Goal: Task Accomplishment & Management: Complete application form

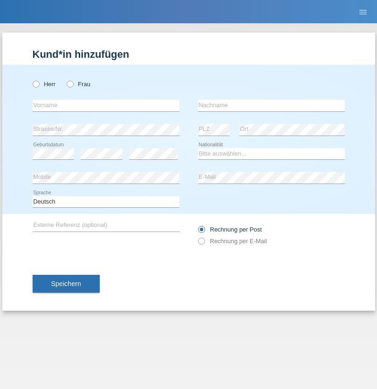
radio input "true"
click at [106, 105] on input "text" at bounding box center [106, 106] width 147 height 12
type input "Puga"
click at [271, 105] on input "text" at bounding box center [271, 106] width 147 height 12
type input "Alejandro"
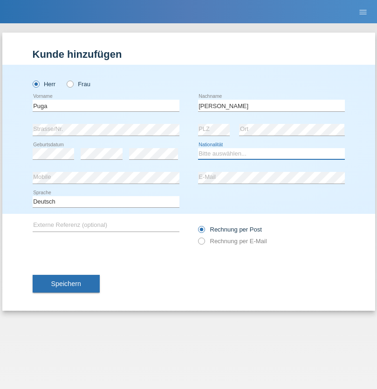
select select "CH"
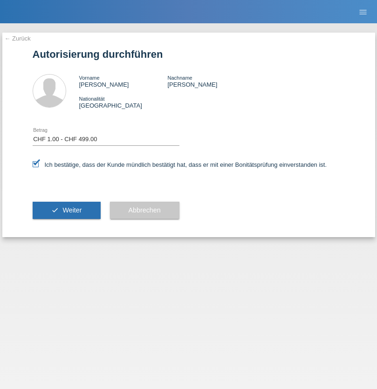
select select "1"
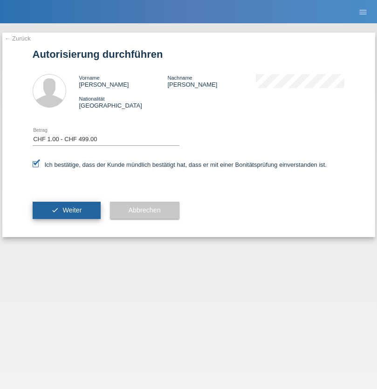
click at [66, 210] on span "Weiter" at bounding box center [71, 209] width 19 height 7
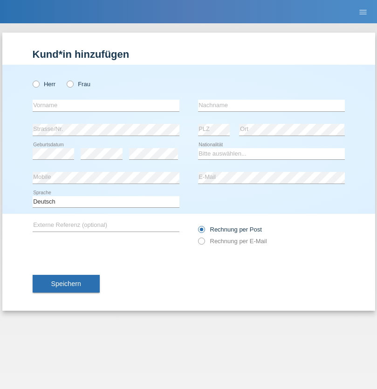
radio input "true"
click at [106, 105] on input "text" at bounding box center [106, 106] width 147 height 12
type input "Trajkovic"
click at [271, 105] on input "text" at bounding box center [271, 106] width 147 height 12
type input "Jelena"
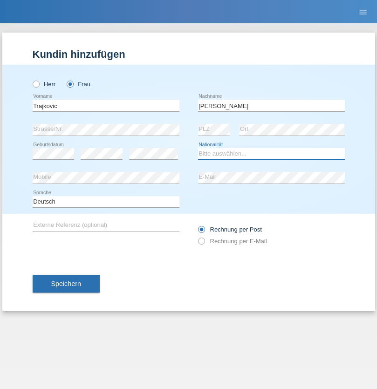
select select "RS"
select select "C"
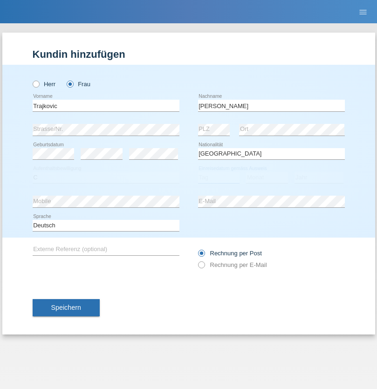
select select "02"
select select "07"
select select "1986"
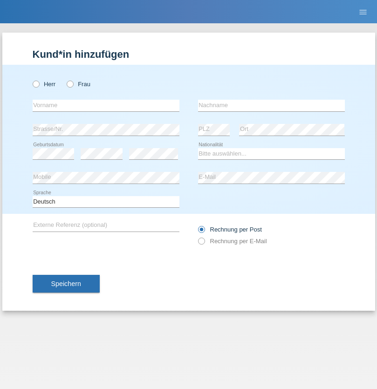
radio input "true"
click at [106, 105] on input "text" at bounding box center [106, 106] width 147 height 12
type input "Puga"
click at [271, 105] on input "text" at bounding box center [271, 106] width 147 height 12
type input "[PERSON_NAME]"
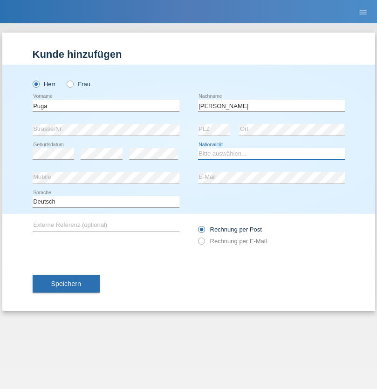
select select "CH"
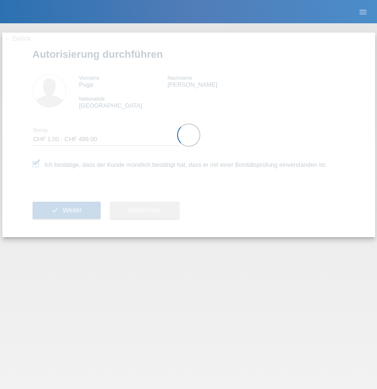
select select "1"
